Goal: Check status: Check status

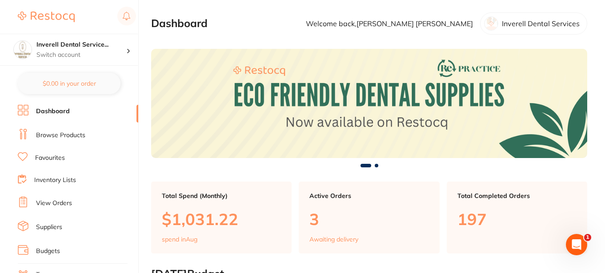
click at [60, 203] on link "View Orders" at bounding box center [54, 203] width 36 height 9
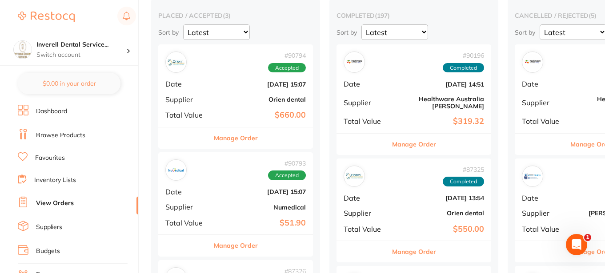
scroll to position [89, 0]
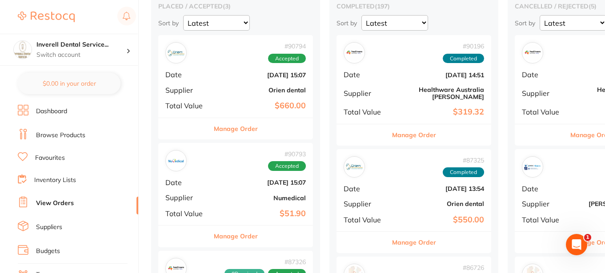
click at [278, 89] on b "Orien dental" at bounding box center [261, 90] width 89 height 7
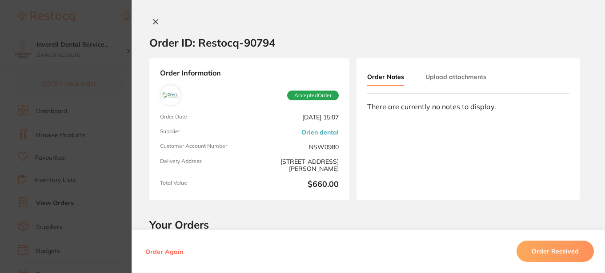
click at [153, 21] on icon at bounding box center [155, 22] width 5 height 5
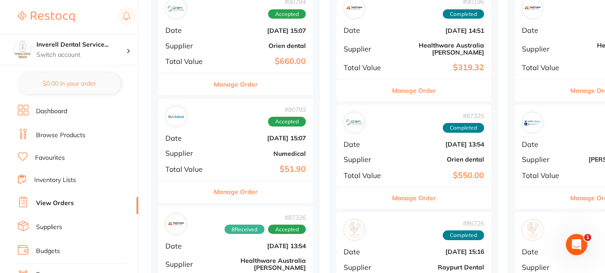
click at [252, 195] on button "Manage Order" at bounding box center [236, 191] width 44 height 21
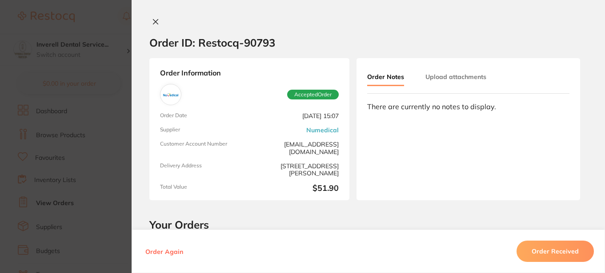
drag, startPoint x: 152, startPoint y: 20, endPoint x: 265, endPoint y: 149, distance: 171.2
click at [152, 22] on icon at bounding box center [155, 21] width 7 height 7
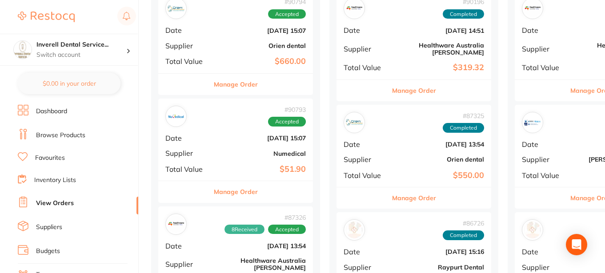
click at [255, 130] on div "# 90794 Accepted Date [DATE] 15:07 Supplier Orien dental Total Value $660.00 Ma…" at bounding box center [235, 154] width 155 height 326
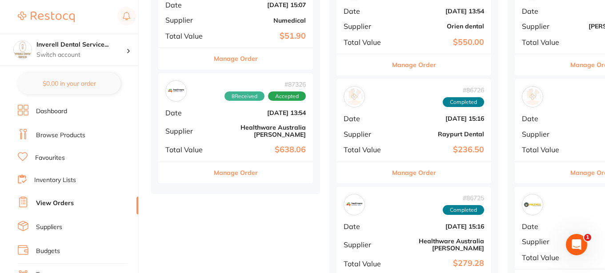
click at [262, 128] on b "Healthware Australia [PERSON_NAME]" at bounding box center [261, 131] width 89 height 14
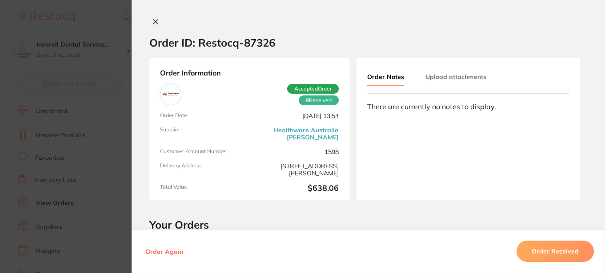
scroll to position [178, 0]
drag, startPoint x: 154, startPoint y: 21, endPoint x: 158, endPoint y: 26, distance: 5.7
click at [155, 21] on icon at bounding box center [155, 22] width 5 height 5
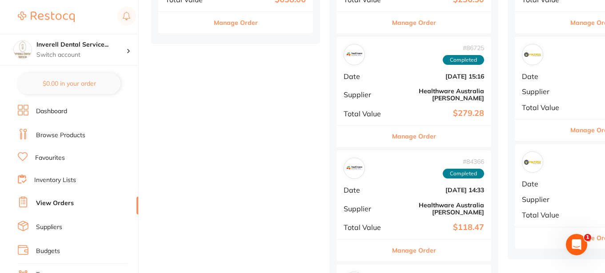
scroll to position [1145, 0]
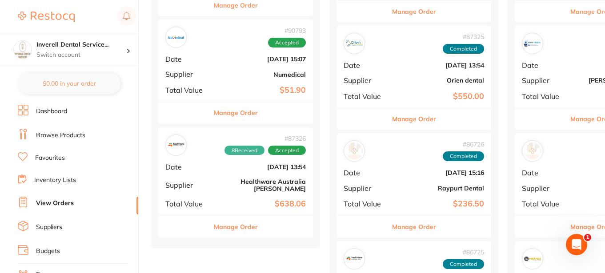
scroll to position [0, 0]
